Goal: Transaction & Acquisition: Purchase product/service

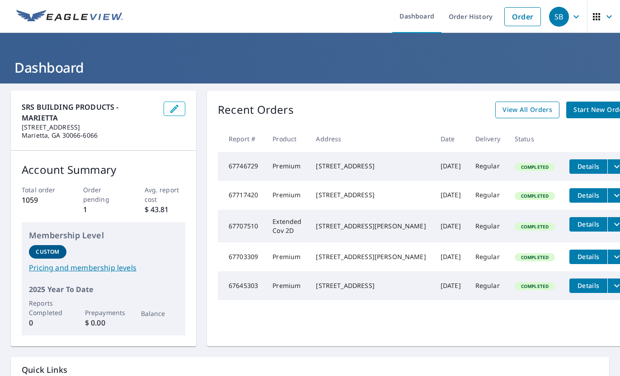
click at [502, 111] on span "View All Orders" at bounding box center [527, 109] width 50 height 11
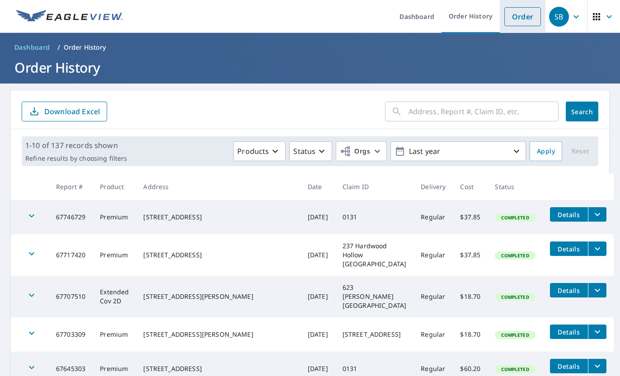
click at [521, 11] on link "Order" at bounding box center [522, 16] width 37 height 19
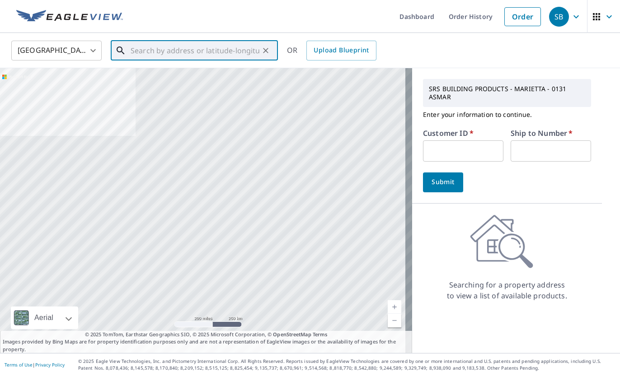
click at [131, 47] on input "text" at bounding box center [194, 50] width 129 height 25
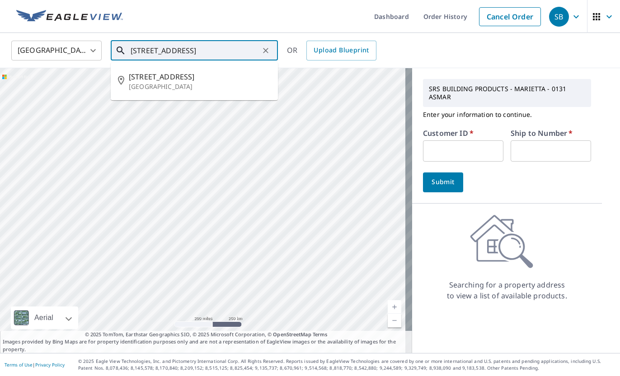
scroll to position [0, 17]
click at [188, 83] on p "[GEOGRAPHIC_DATA]" at bounding box center [200, 86] width 142 height 9
type input "[STREET_ADDRESS]"
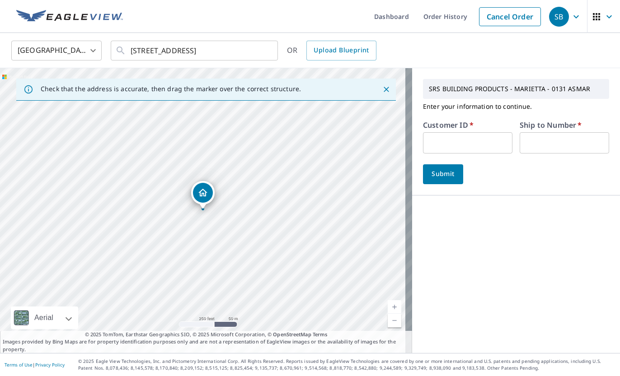
click at [482, 147] on input "text" at bounding box center [467, 142] width 89 height 21
click at [480, 140] on input "text" at bounding box center [467, 142] width 89 height 21
paste input "S072456"
type input "S072456"
click at [535, 142] on input "text" at bounding box center [563, 142] width 89 height 21
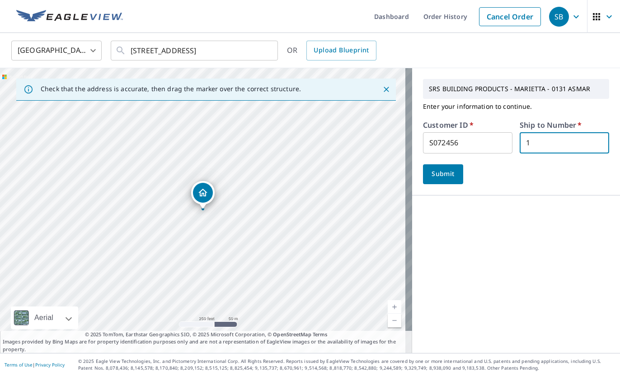
type input "1"
click at [431, 169] on span "Submit" at bounding box center [443, 173] width 26 height 11
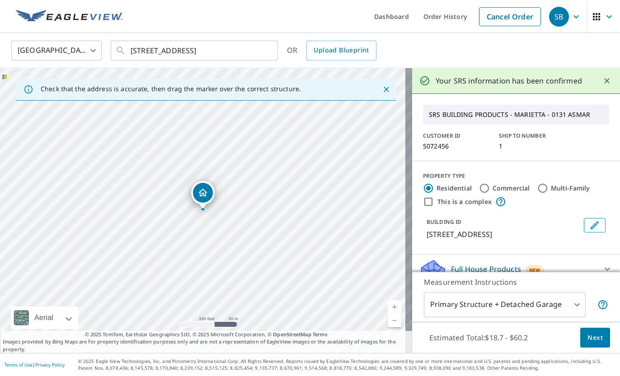
click at [588, 345] on button "Next" at bounding box center [595, 338] width 30 height 20
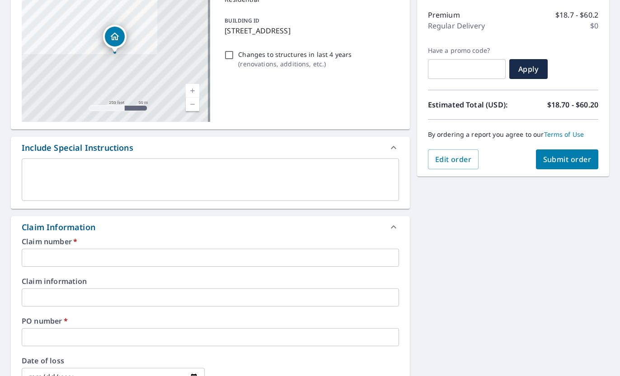
scroll to position [135, 0]
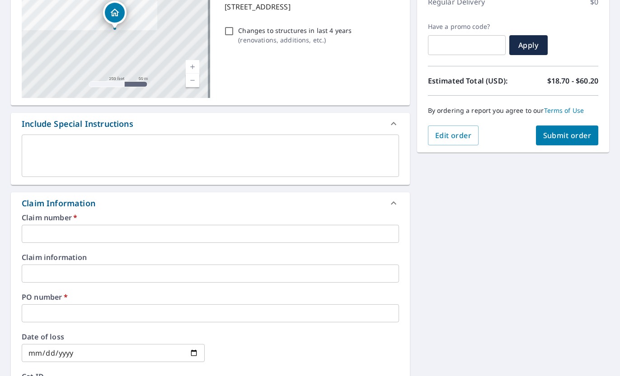
click at [58, 312] on input "text" at bounding box center [210, 313] width 377 height 18
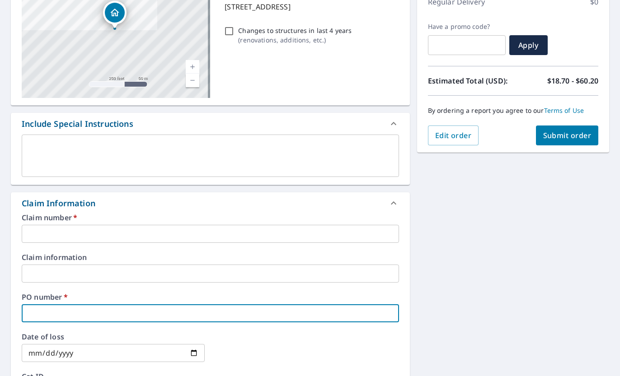
type input "5"
checkbox input "true"
type input "51"
checkbox input "true"
type input "515"
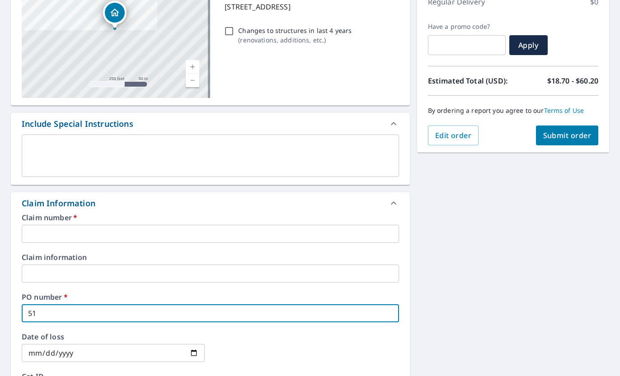
checkbox input "true"
type input "5157"
checkbox input "true"
type input "5157"
checkbox input "true"
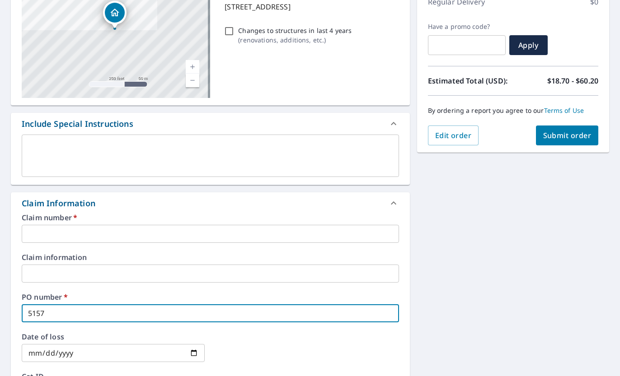
type input "5157 T"
checkbox input "true"
type input "5157 TH"
checkbox input "true"
type input "5157 THO"
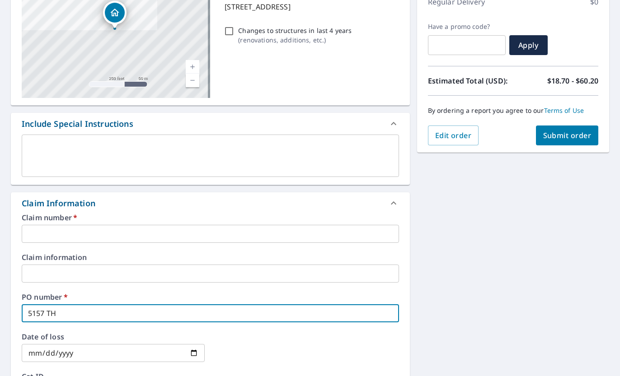
checkbox input "true"
type input "5157 THOR"
checkbox input "true"
type input "5157 THORO"
checkbox input "true"
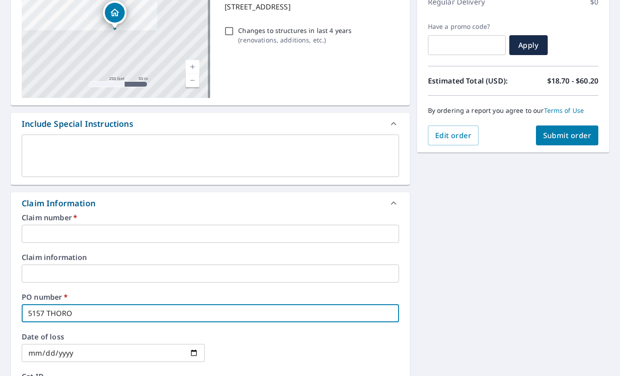
type input "5157 THOROG"
checkbox input "true"
type input "5157 THOROGH"
checkbox input "true"
type input "5157 THOROGHB"
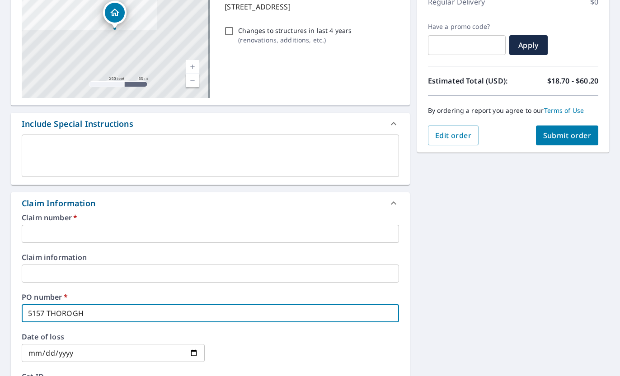
checkbox input "true"
type input "5157 THOROGHBR"
checkbox input "true"
type input "5157 THOROGHBRE"
checkbox input "true"
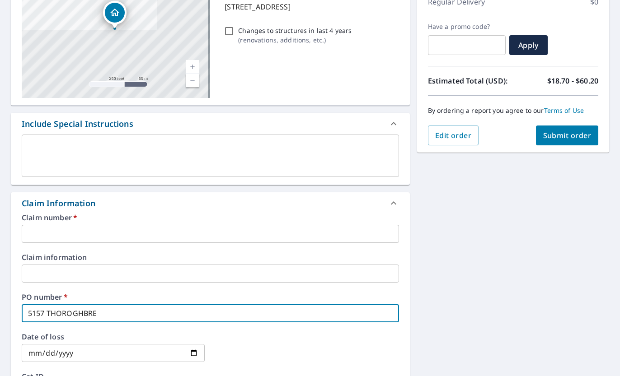
type input "5157 THOROGHBRED"
checkbox input "true"
type input "5157 THOROGHBRED"
checkbox input "true"
type input "5157 THOROGHBRED W"
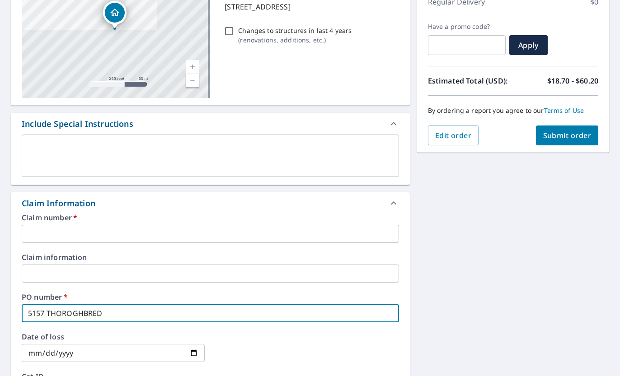
checkbox input "true"
type input "5157 THOROGHBRED WA"
checkbox input "true"
type input "[STREET_ADDRESS]"
checkbox input "true"
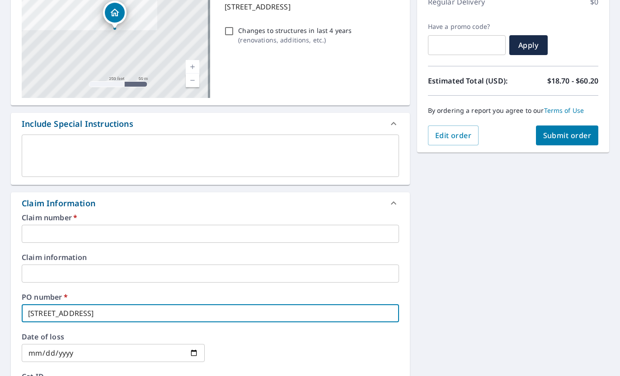
type input "[STREET_ADDRESS]"
checkbox input "true"
drag, startPoint x: 137, startPoint y: 315, endPoint x: 23, endPoint y: 315, distance: 114.7
click at [23, 315] on input "[STREET_ADDRESS]" at bounding box center [210, 313] width 377 height 18
type input "[STREET_ADDRESS]"
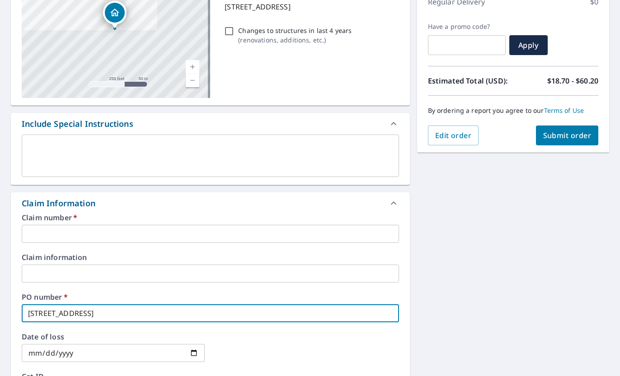
click at [69, 273] on input "text" at bounding box center [210, 274] width 377 height 18
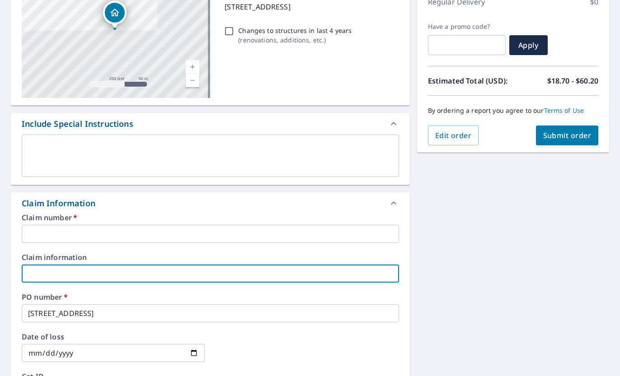
click at [42, 219] on label "Claim number   *" at bounding box center [210, 217] width 377 height 7
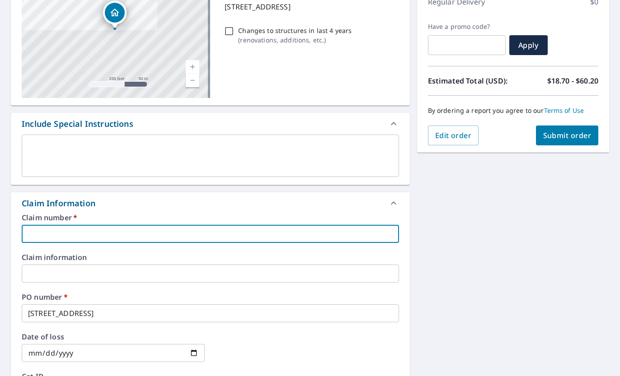
click at [42, 228] on input "text" at bounding box center [210, 234] width 377 height 18
paste input "[STREET_ADDRESS]"
type input "[STREET_ADDRESS]"
checkbox input "true"
type input "[STREET_ADDRESS]"
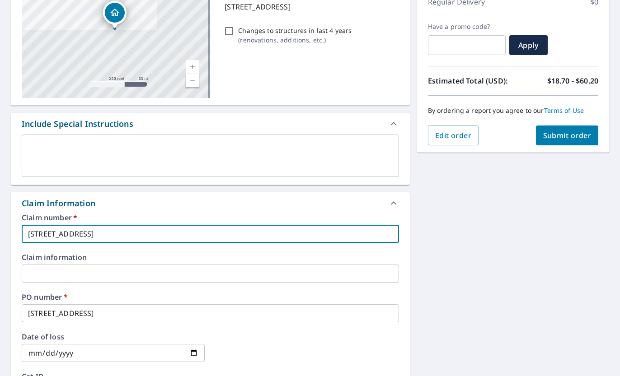
click at [553, 133] on span "Submit order" at bounding box center [567, 135] width 48 height 10
checkbox input "true"
